Goal: Transaction & Acquisition: Purchase product/service

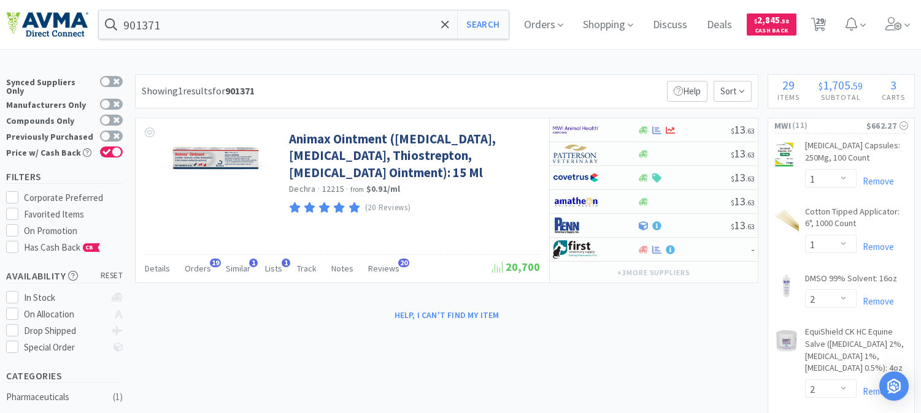
select select "1"
select select "2"
select select "1"
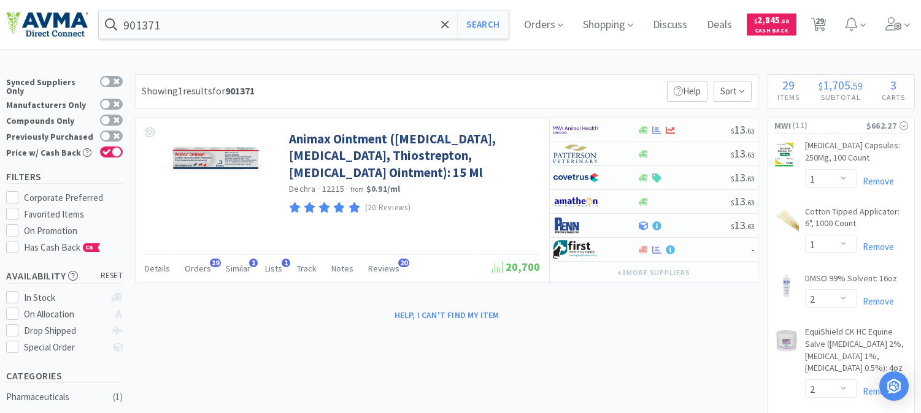
select select "3"
select select "1"
select select "15"
select select "1"
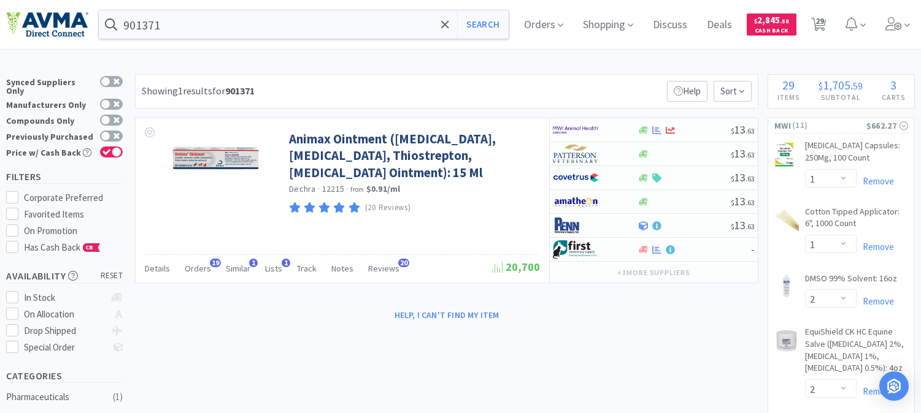
select select "1"
select select "6"
select select "2"
select select "10"
select select "4"
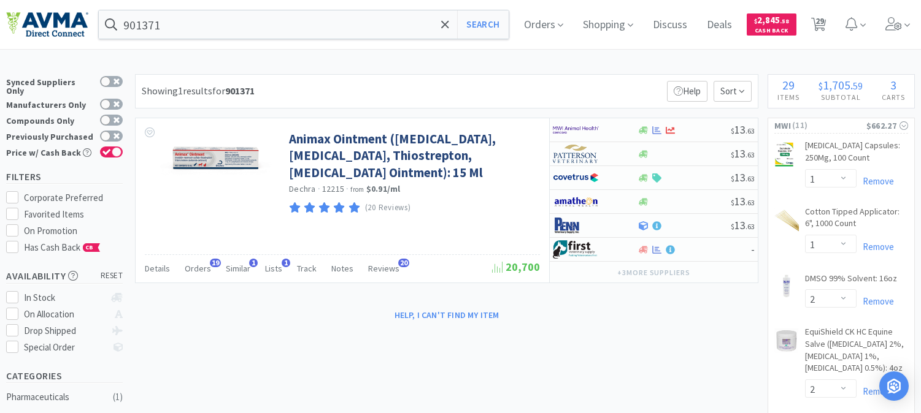
select select "1"
select select "2"
select select "1"
select select "4"
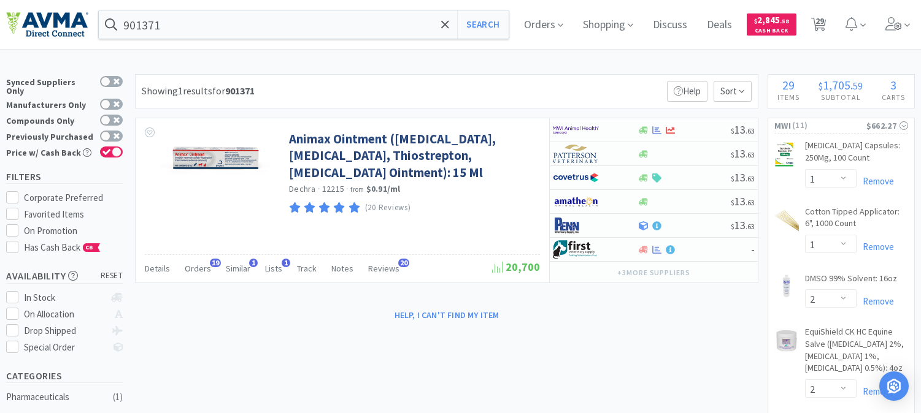
select select "1"
select select "5"
select select "8"
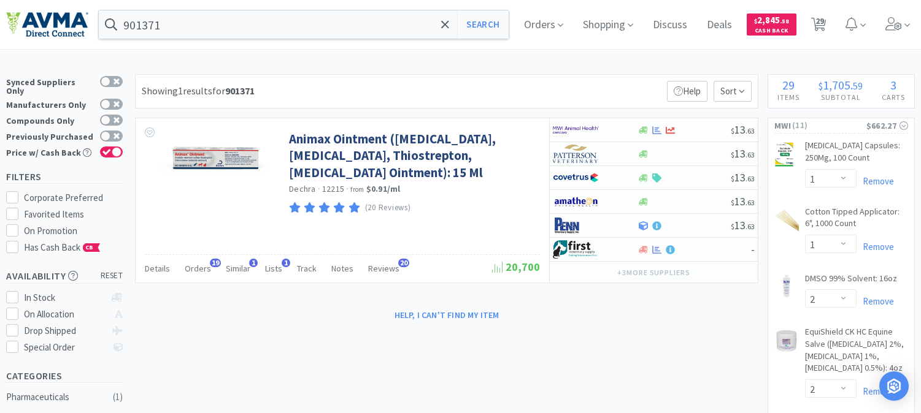
select select "4"
select select "1"
select select "4"
select select "1"
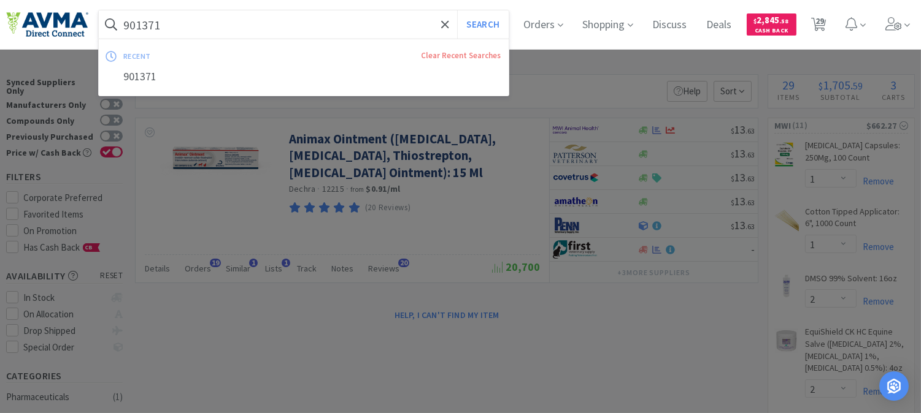
click at [221, 18] on input "901371" at bounding box center [304, 24] width 410 height 28
paste input "017630"
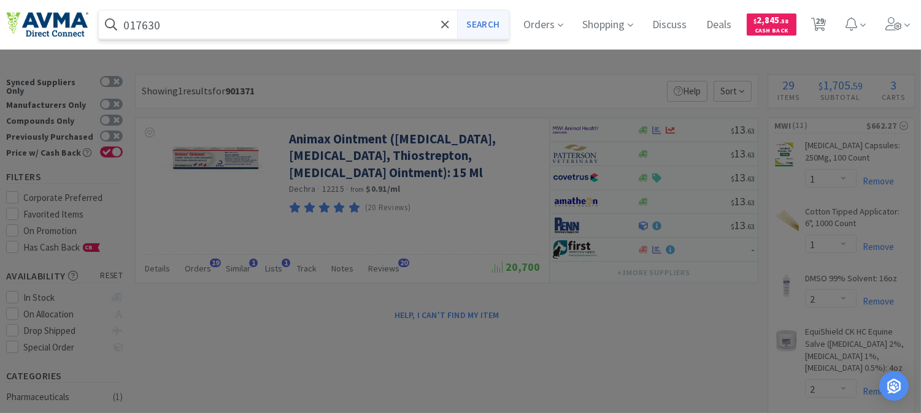
click at [498, 23] on button "Search" at bounding box center [482, 24] width 51 height 28
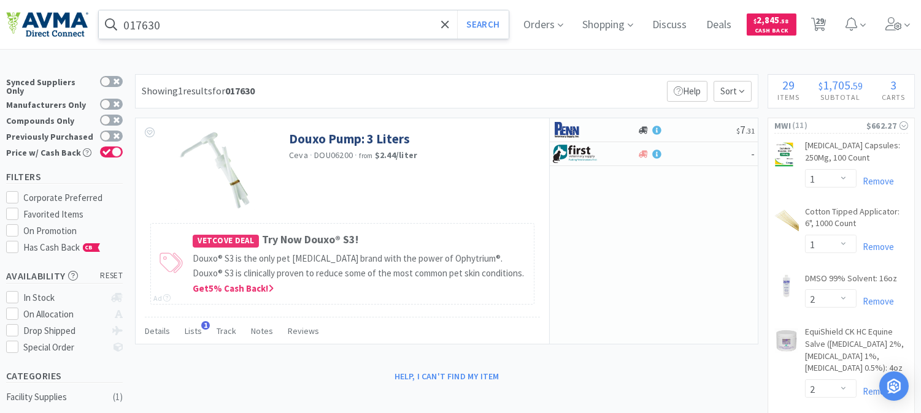
click at [218, 26] on input "017630" at bounding box center [304, 24] width 410 height 28
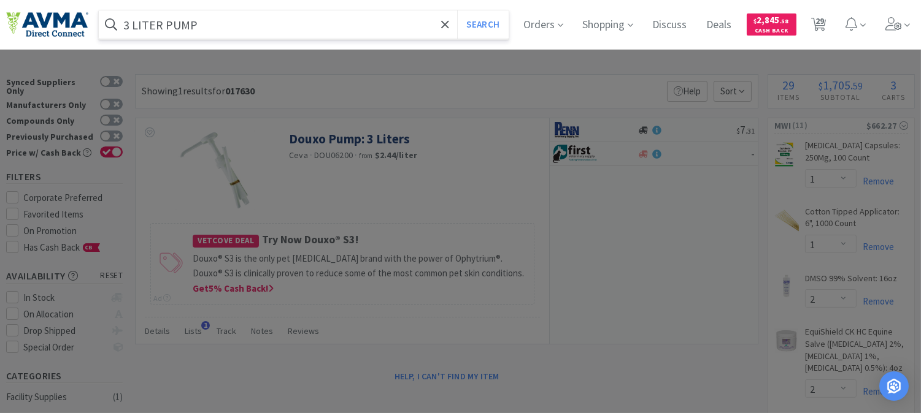
click at [457, 10] on button "Search" at bounding box center [482, 24] width 51 height 28
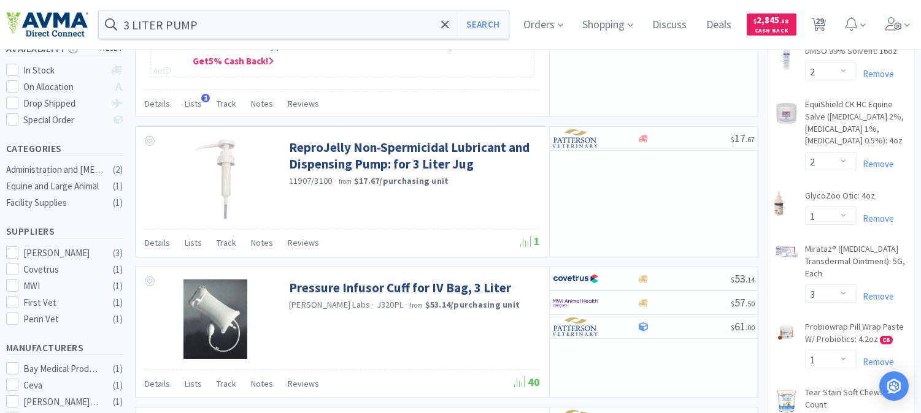
scroll to position [204, 0]
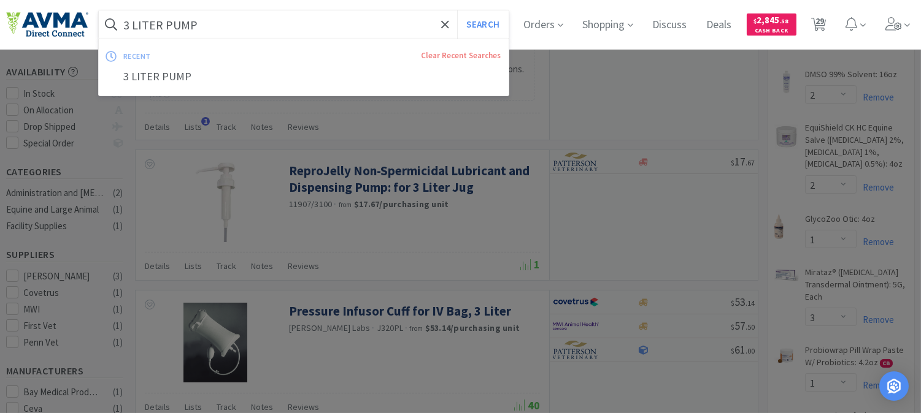
click at [212, 17] on input "3 LITER PUMP" at bounding box center [304, 24] width 410 height 28
paste input "037162"
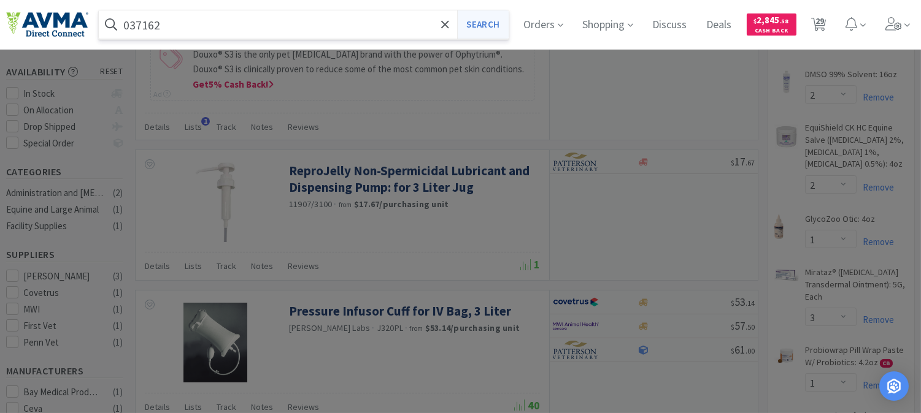
click at [494, 25] on button "Search" at bounding box center [482, 24] width 51 height 28
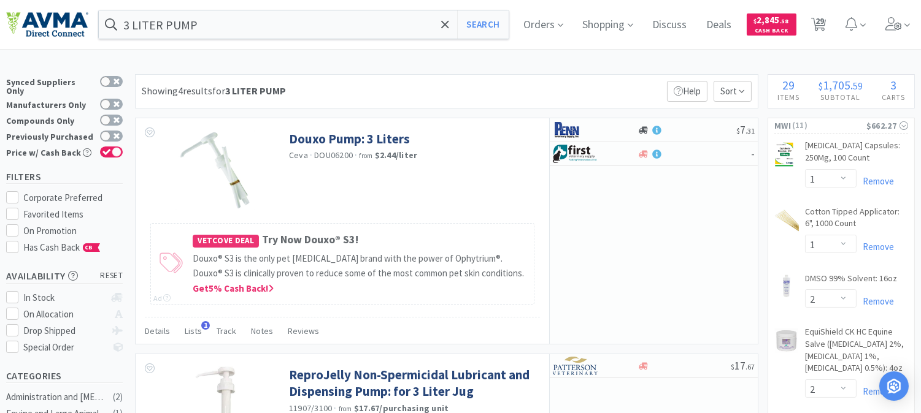
scroll to position [204, 0]
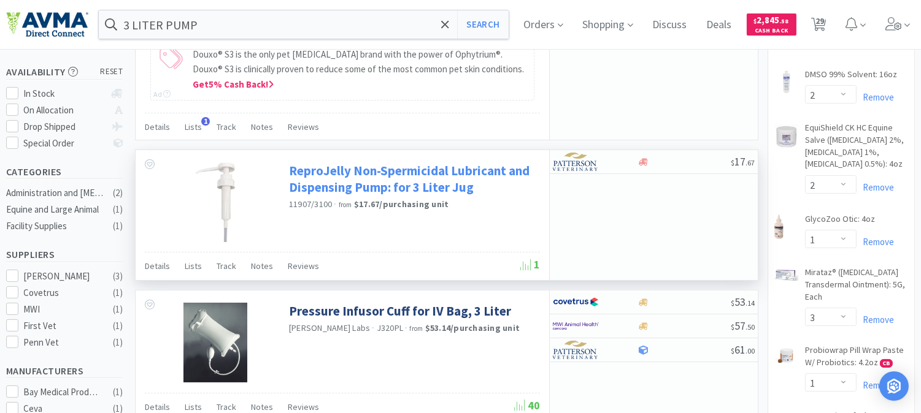
click at [339, 171] on link "ReproJelly Non-Spermicidal Lubricant and Dispensing Pump: for 3 Liter Jug" at bounding box center [413, 180] width 248 height 34
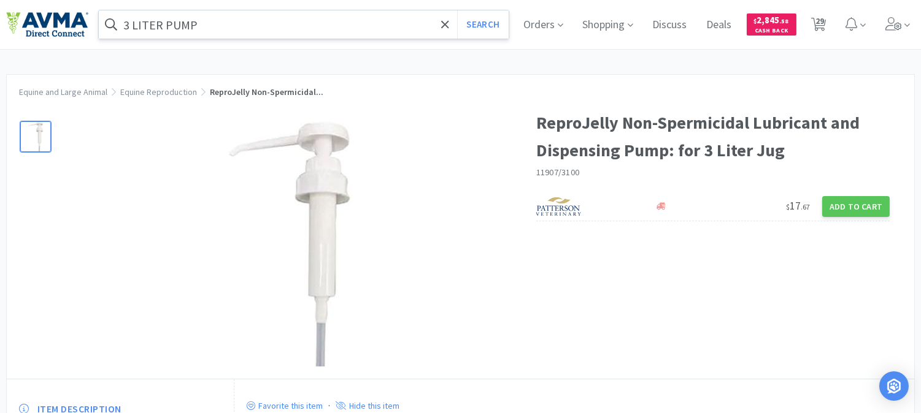
click at [256, 26] on input "3 LITER PUMP" at bounding box center [304, 24] width 410 height 28
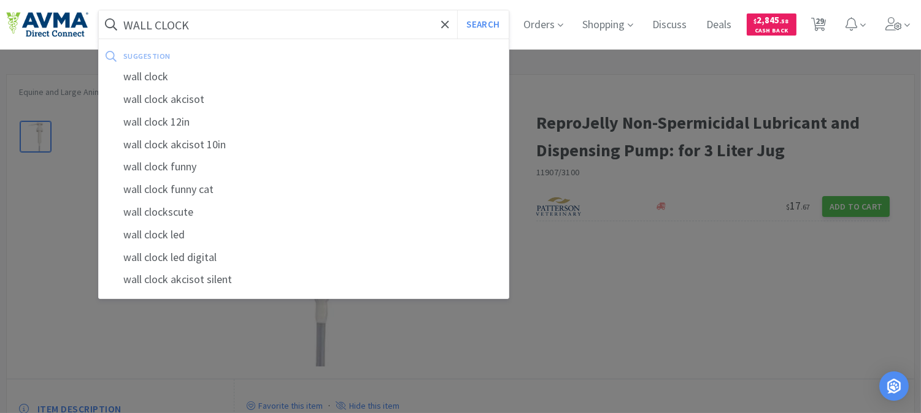
type input "WALL CLOCK"
click at [457, 10] on button "Search" at bounding box center [482, 24] width 51 height 28
select select "1"
select select "2"
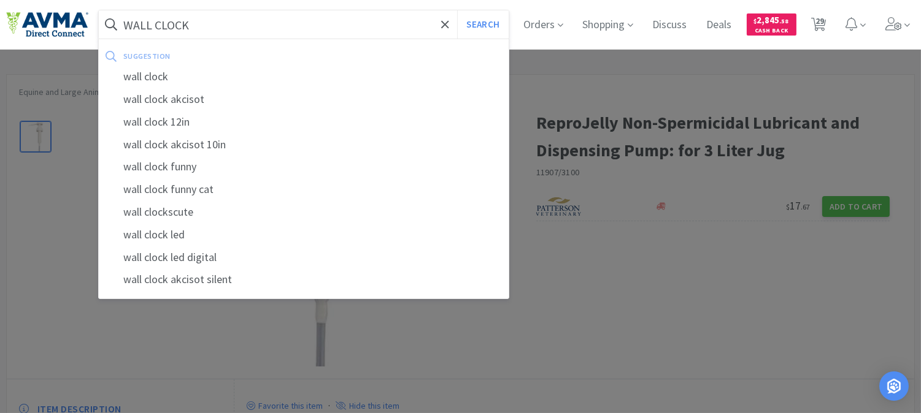
select select "2"
select select "1"
select select "3"
select select "1"
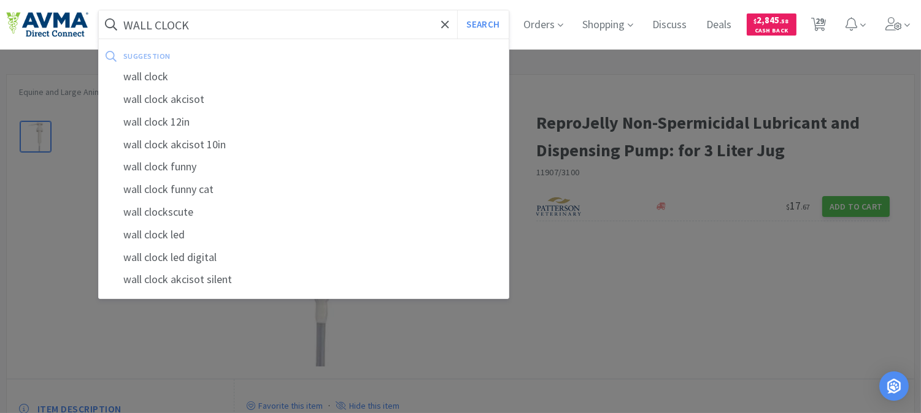
select select "15"
select select "1"
select select "6"
select select "2"
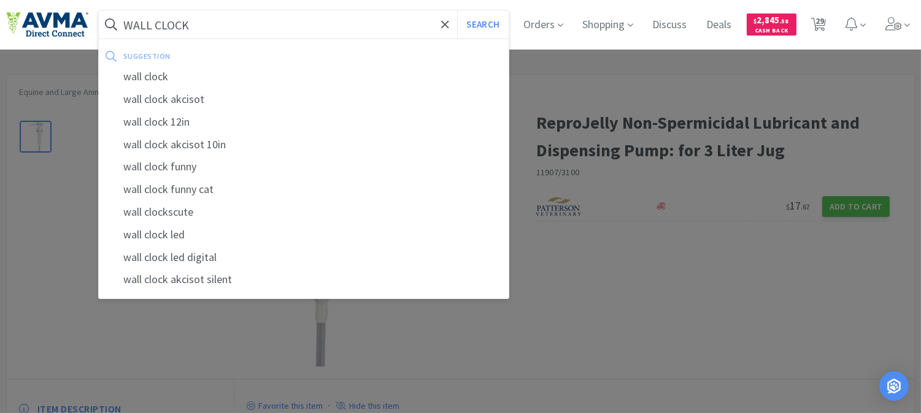
select select "10"
select select "4"
select select "1"
select select "2"
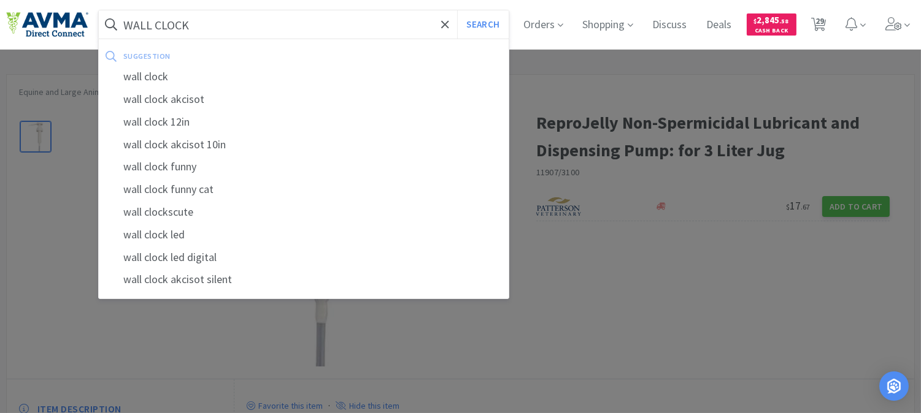
select select "1"
select select "4"
select select "1"
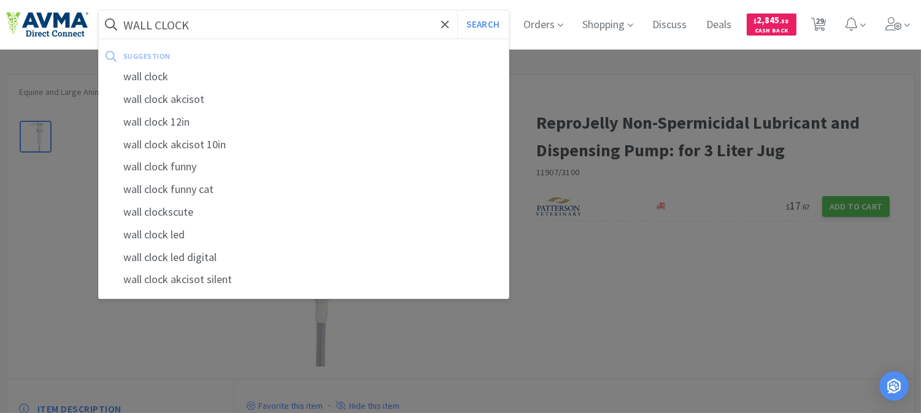
select select "5"
select select "8"
select select "4"
select select "1"
select select "4"
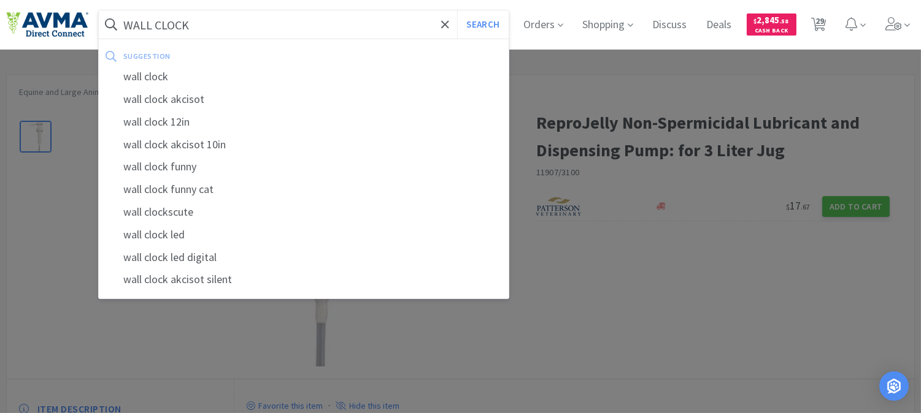
select select "1"
